Goal: Transaction & Acquisition: Purchase product/service

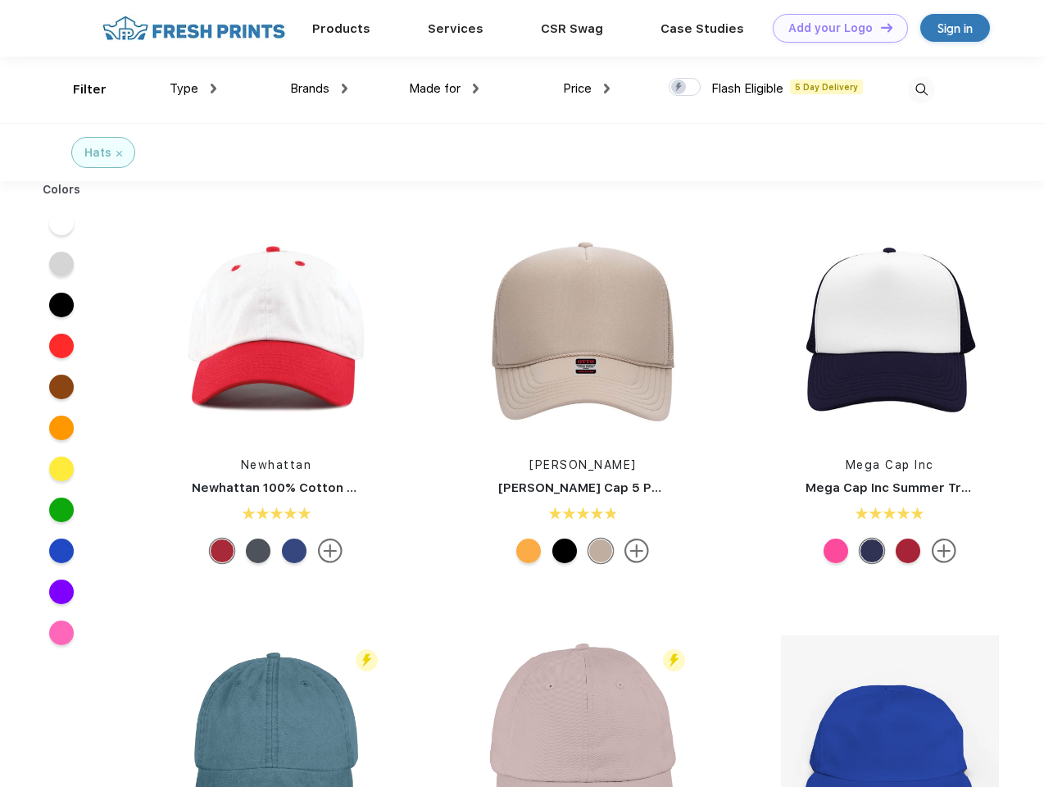
scroll to position [1, 0]
click at [834, 28] on link "Add your Logo Design Tool" at bounding box center [840, 28] width 135 height 29
click at [0, 0] on div "Design Tool" at bounding box center [0, 0] width 0 height 0
click at [879, 27] on link "Add your Logo Design Tool" at bounding box center [840, 28] width 135 height 29
click at [79, 89] on div "Filter" at bounding box center [90, 89] width 34 height 19
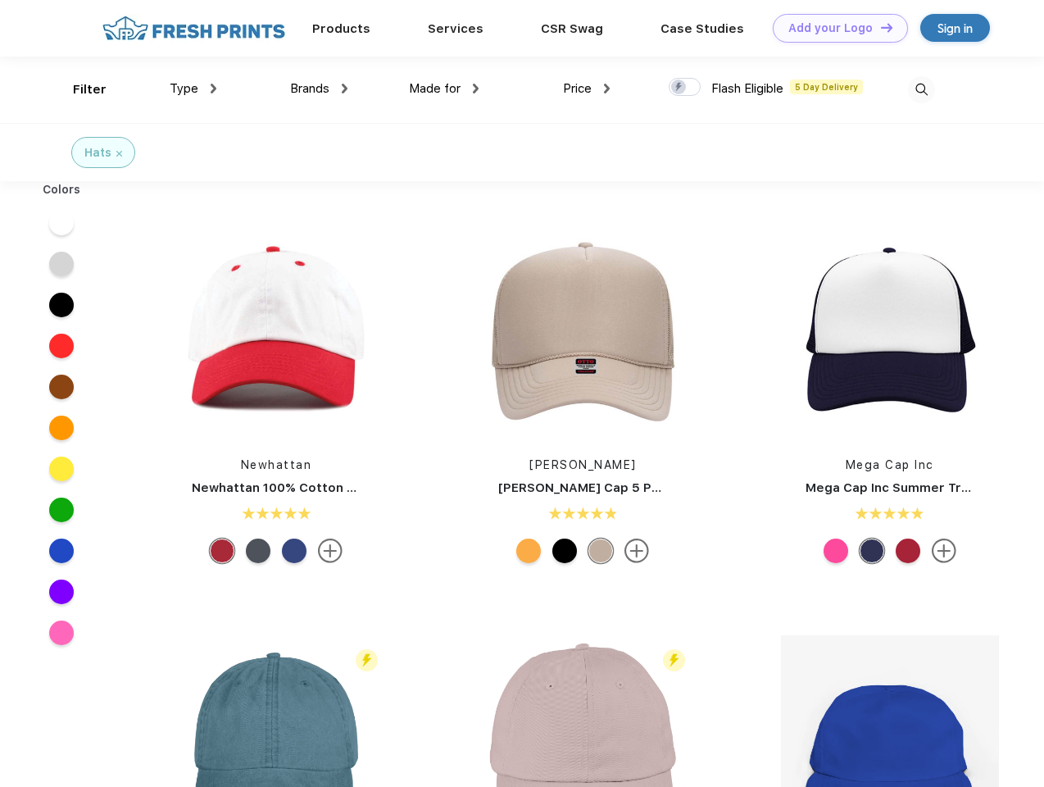
click at [193, 88] on span "Type" at bounding box center [184, 88] width 29 height 15
click at [319, 88] on span "Brands" at bounding box center [309, 88] width 39 height 15
click at [444, 88] on span "Made for" at bounding box center [435, 88] width 52 height 15
click at [587, 88] on span "Price" at bounding box center [577, 88] width 29 height 15
click at [685, 88] on div at bounding box center [685, 87] width 32 height 18
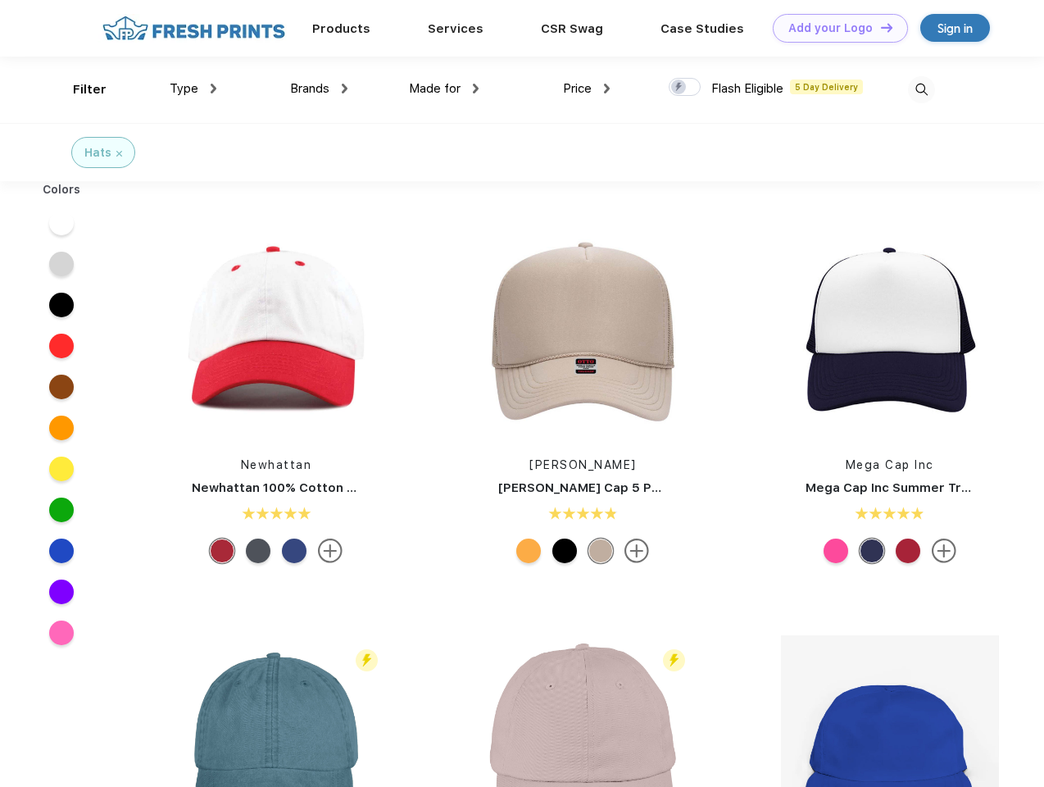
click at [679, 88] on input "checkbox" at bounding box center [674, 82] width 11 height 11
click at [921, 89] on img at bounding box center [921, 89] width 27 height 27
